Goal: Navigation & Orientation: Go to known website

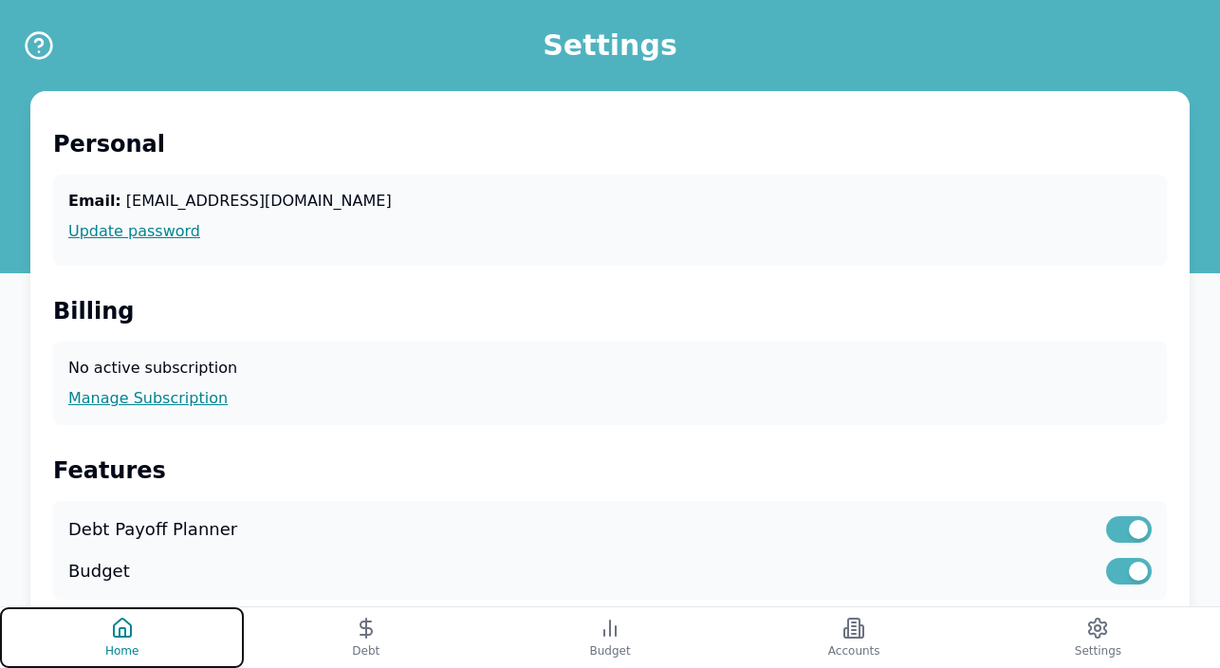
click at [118, 631] on icon at bounding box center [122, 628] width 23 height 23
